Goal: Check status: Check status

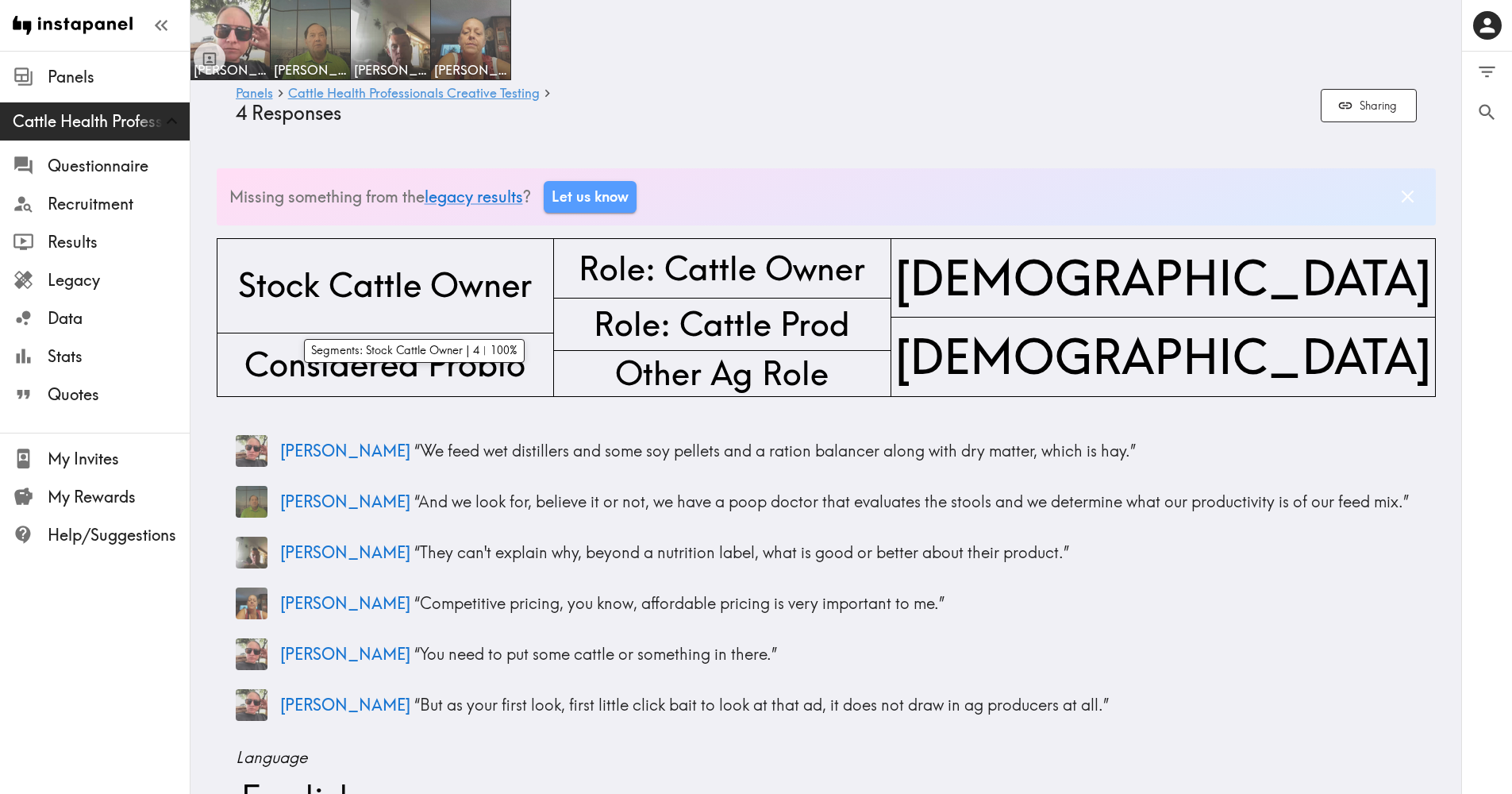
scroll to position [7, 0]
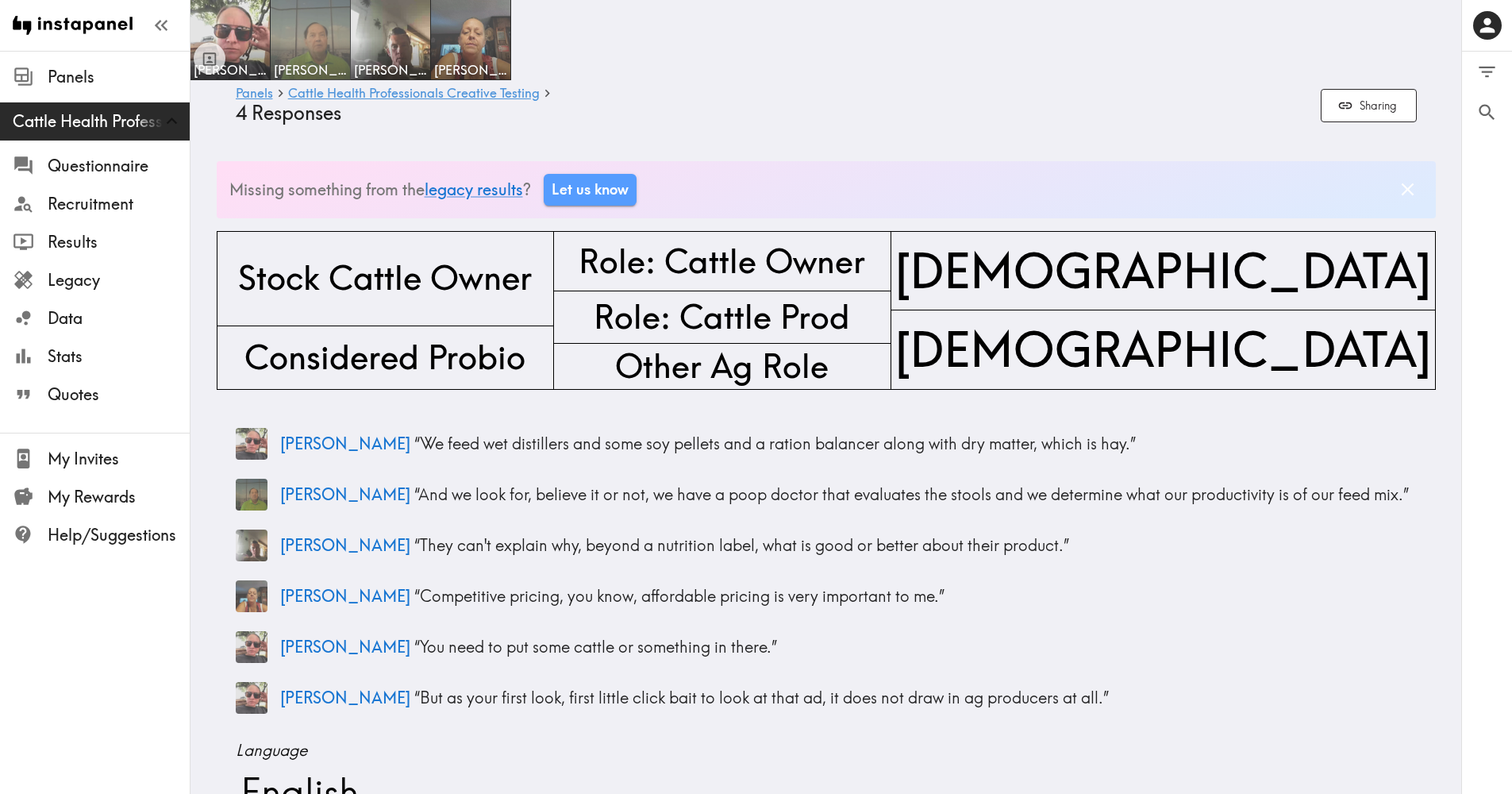
click at [324, 47] on img at bounding box center [311, 40] width 83 height 83
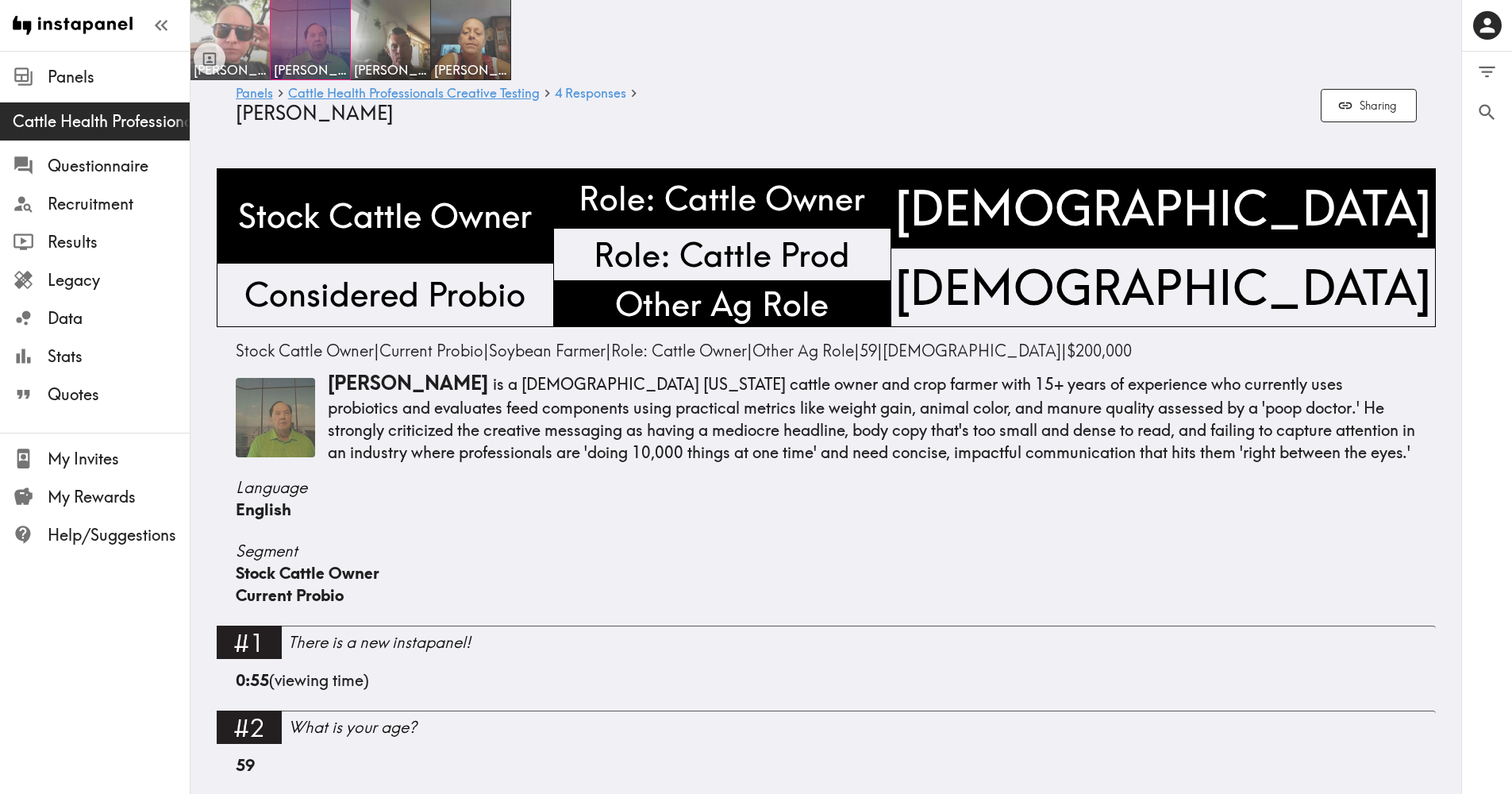
click at [232, 26] on img at bounding box center [231, 40] width 83 height 83
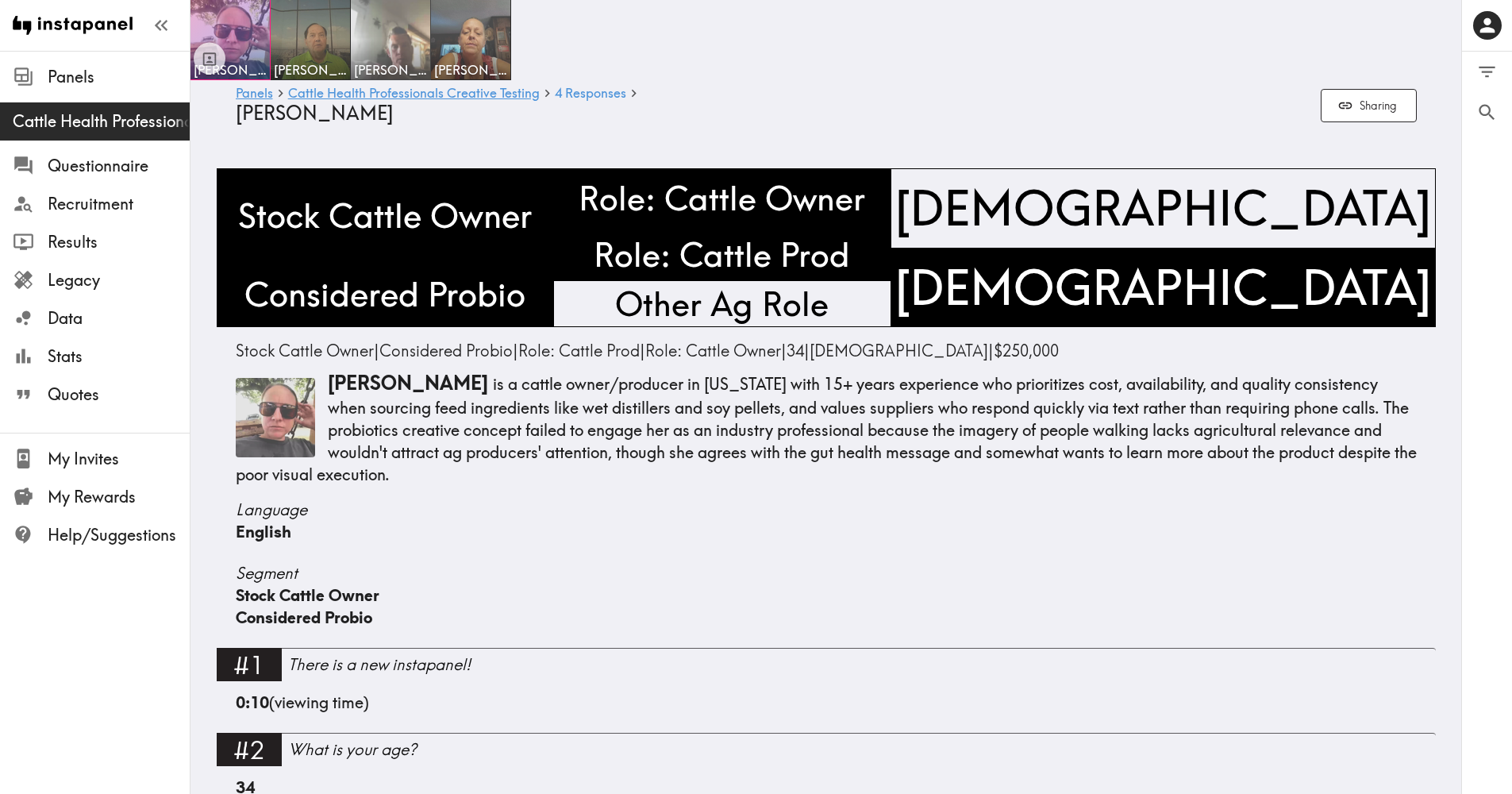
click at [400, 26] on img at bounding box center [391, 40] width 83 height 83
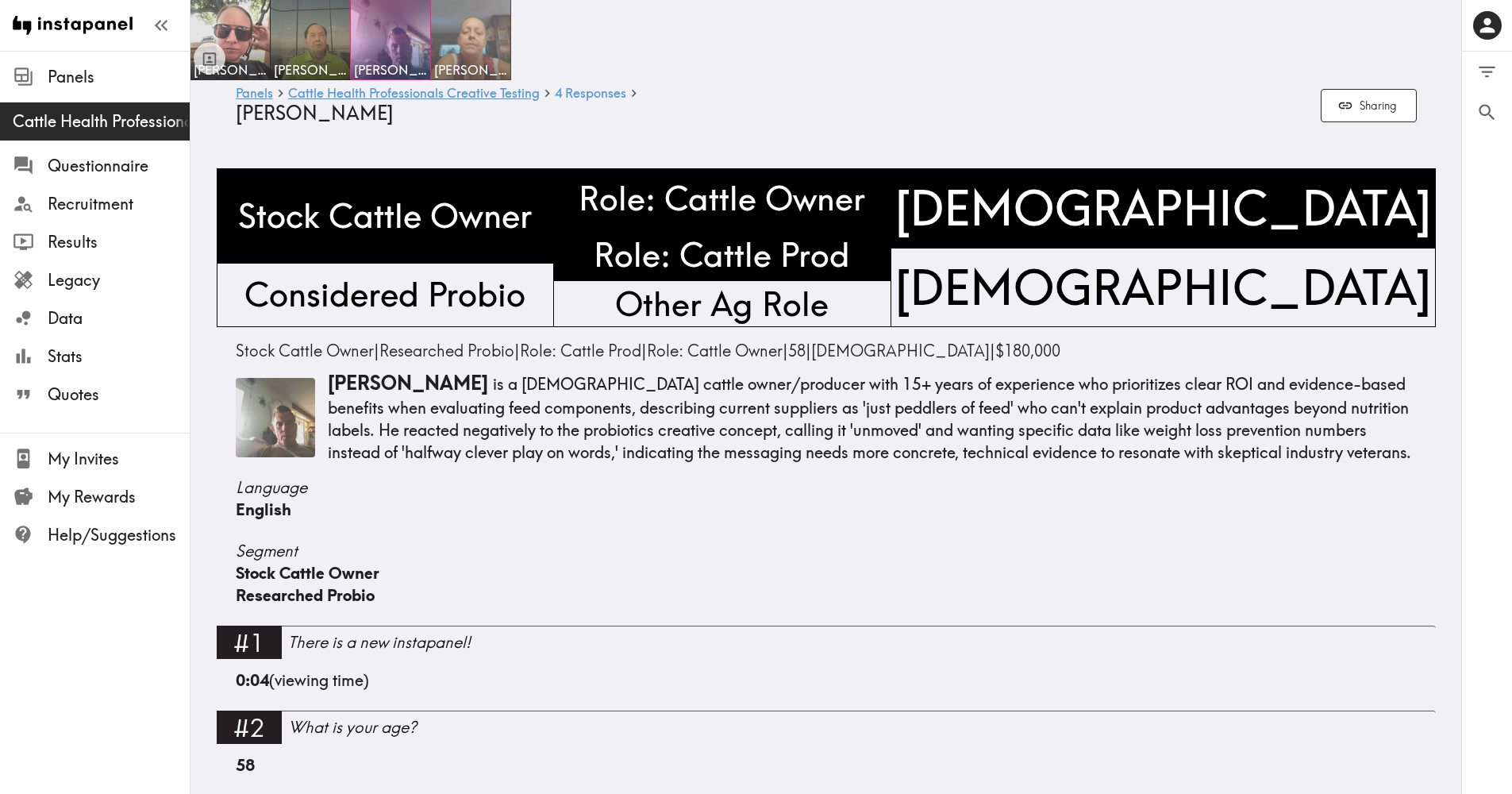
click at [469, 47] on img at bounding box center [471, 40] width 83 height 83
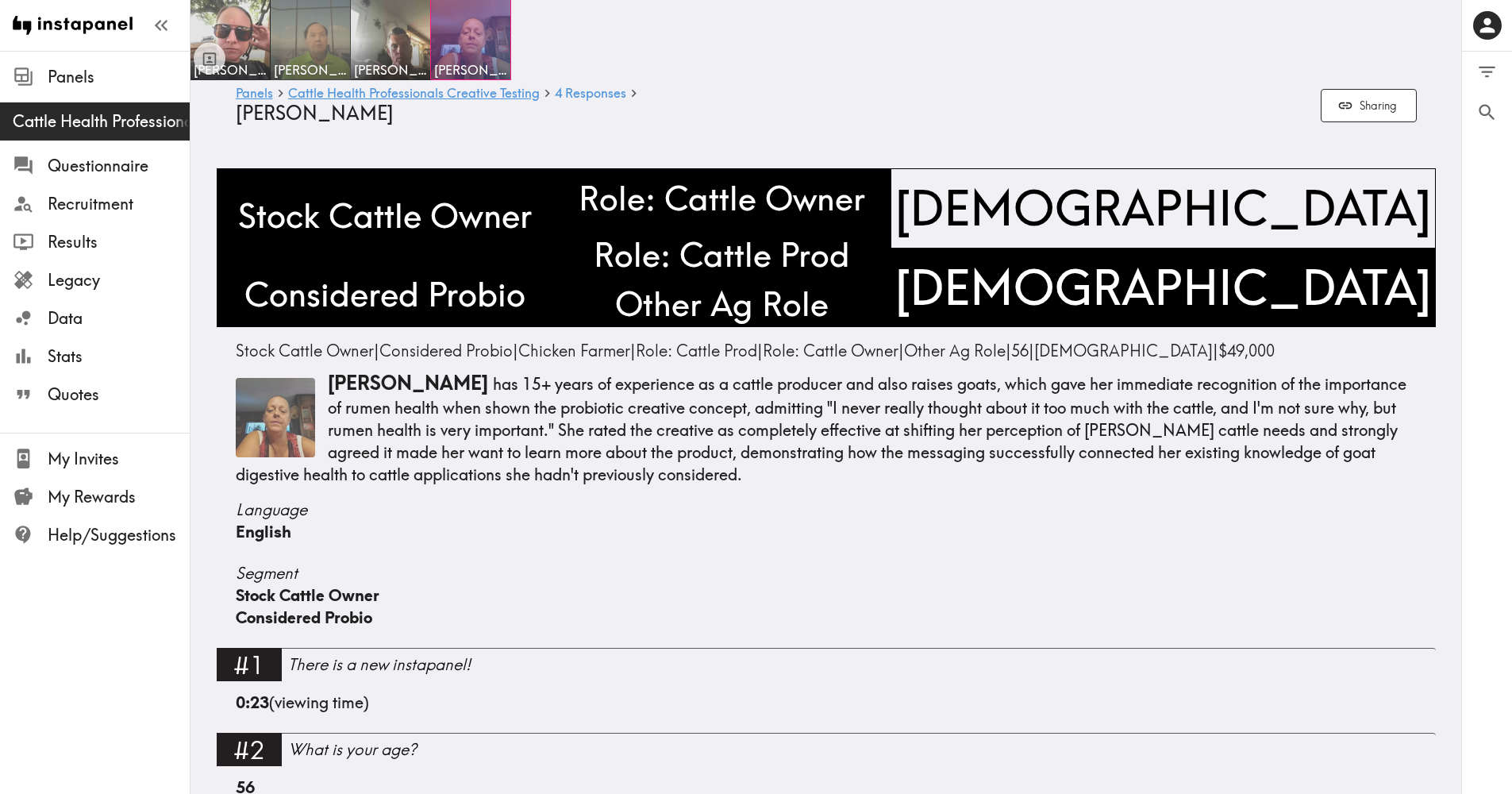
click at [318, 49] on img at bounding box center [311, 40] width 83 height 83
